Goal: Find specific page/section: Find specific page/section

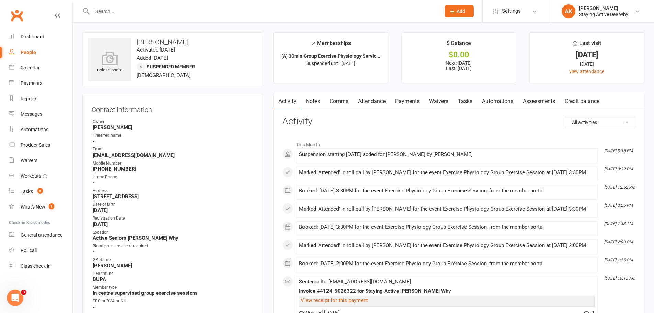
click at [146, 7] on input "text" at bounding box center [262, 12] width 345 height 10
click at [39, 69] on div "Calendar" at bounding box center [30, 67] width 19 height 5
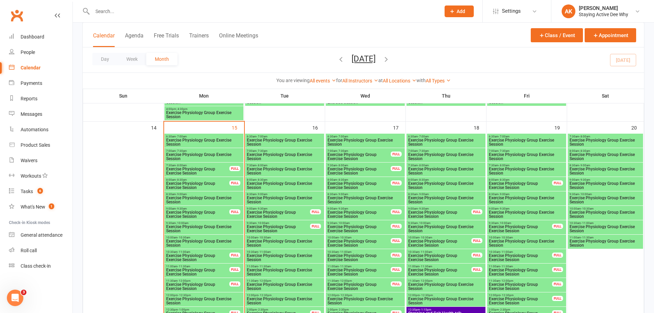
scroll to position [720, 0]
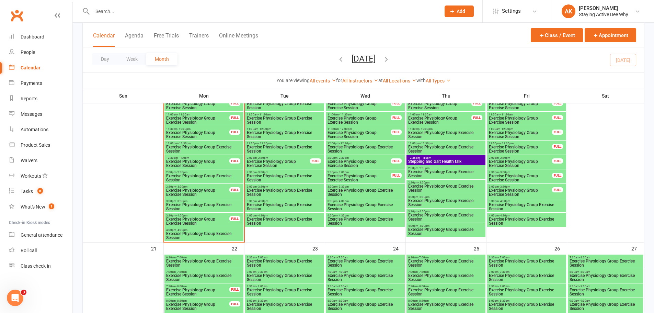
click at [356, 180] on span "Exercise Physiology Group Exercise Session" at bounding box center [359, 178] width 64 height 8
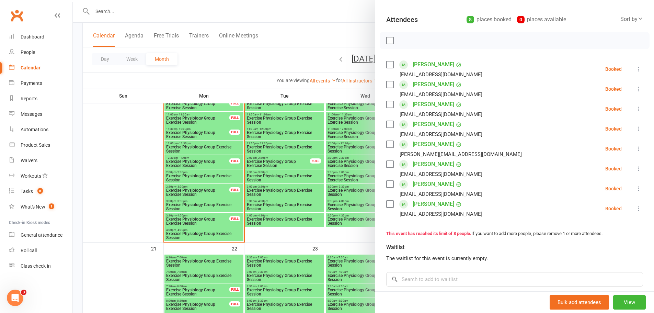
scroll to position [0, 0]
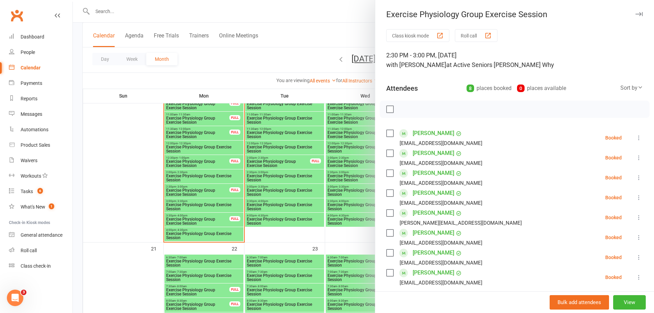
click at [634, 17] on button "button" at bounding box center [638, 14] width 8 height 8
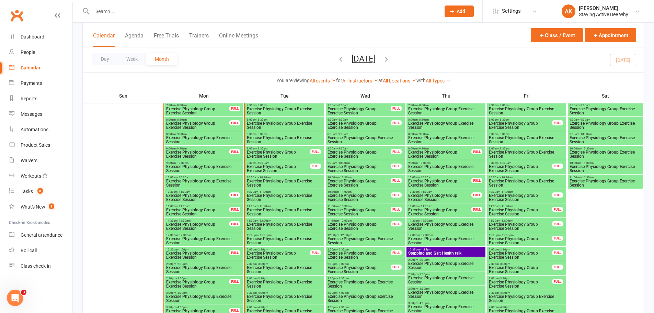
scroll to position [720, 0]
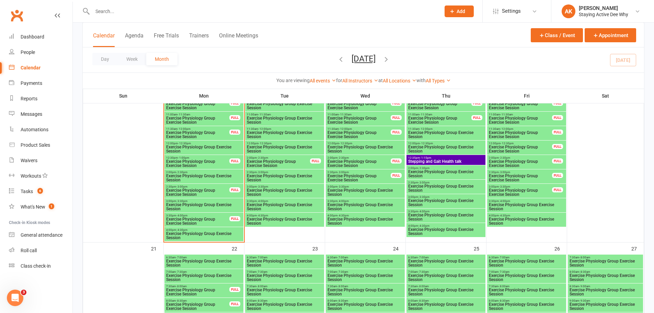
click at [235, 16] on div at bounding box center [258, 11] width 353 height 22
click at [237, 10] on input "text" at bounding box center [262, 12] width 345 height 10
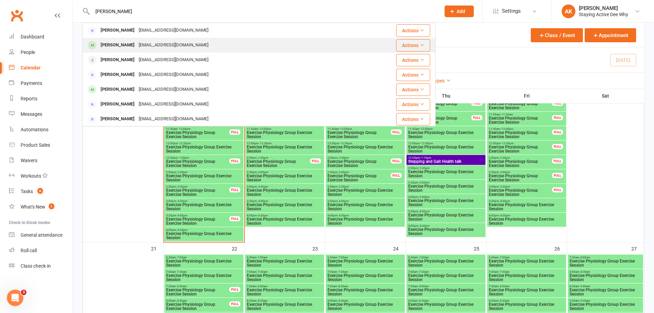
type input "[PERSON_NAME]"
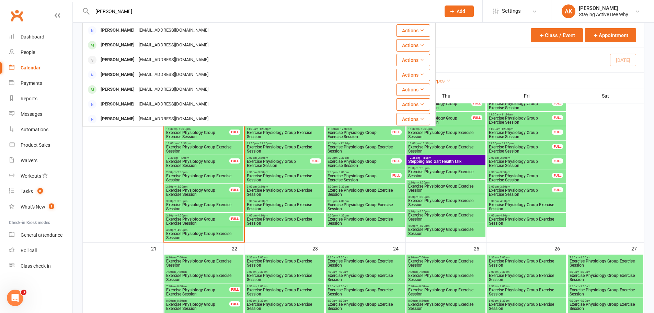
click at [201, 46] on div "[PERSON_NAME] [EMAIL_ADDRESS][DOMAIN_NAME]" at bounding box center [229, 45] width 293 height 14
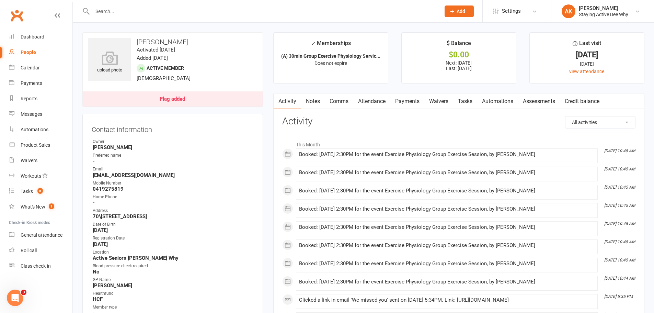
click at [304, 101] on link "Notes" at bounding box center [313, 101] width 24 height 16
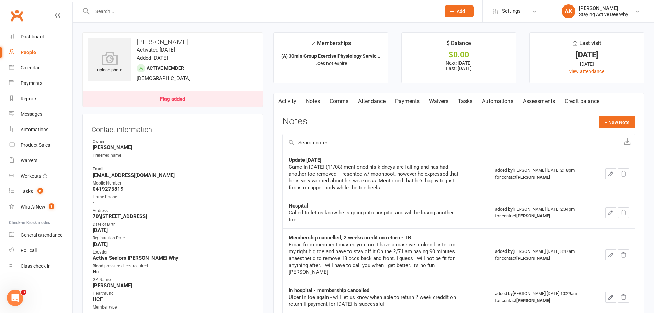
click at [179, 97] on div "Flag added" at bounding box center [172, 98] width 25 height 5
